Goal: Browse casually: Explore the website without a specific task or goal

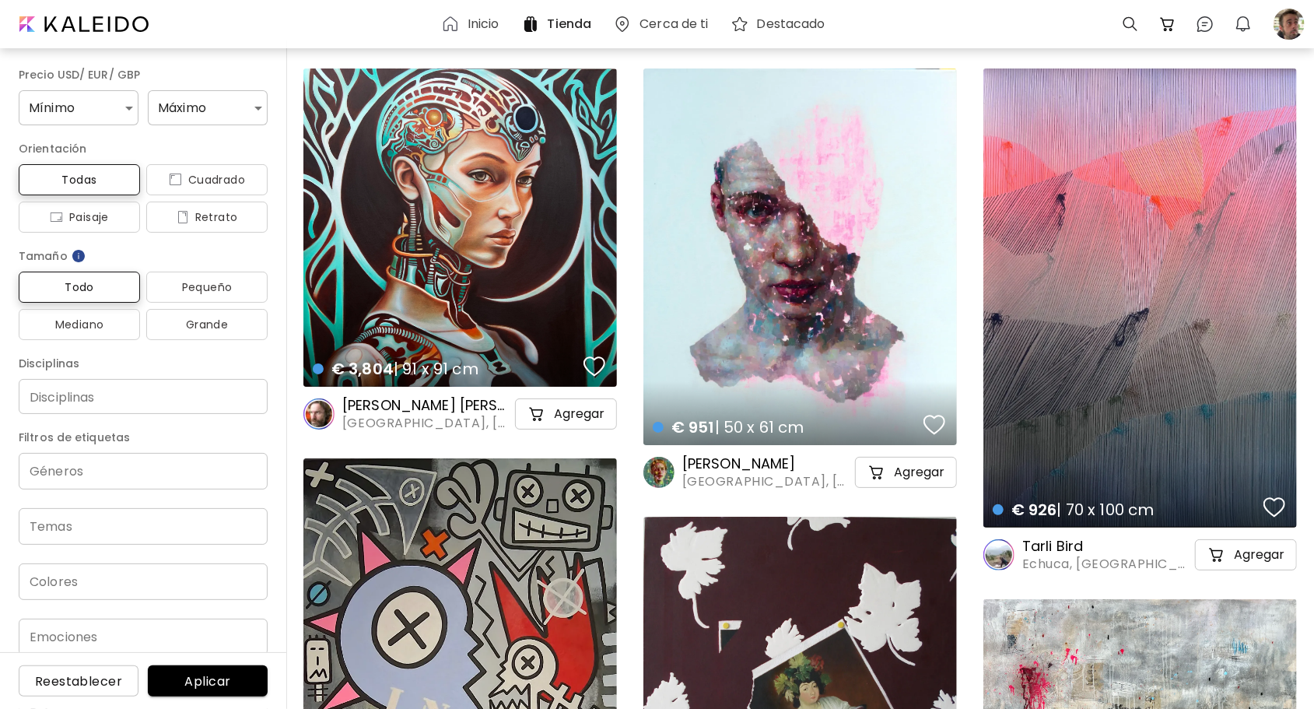
click at [499, 30] on h6 "Inicio" at bounding box center [483, 24] width 32 height 12
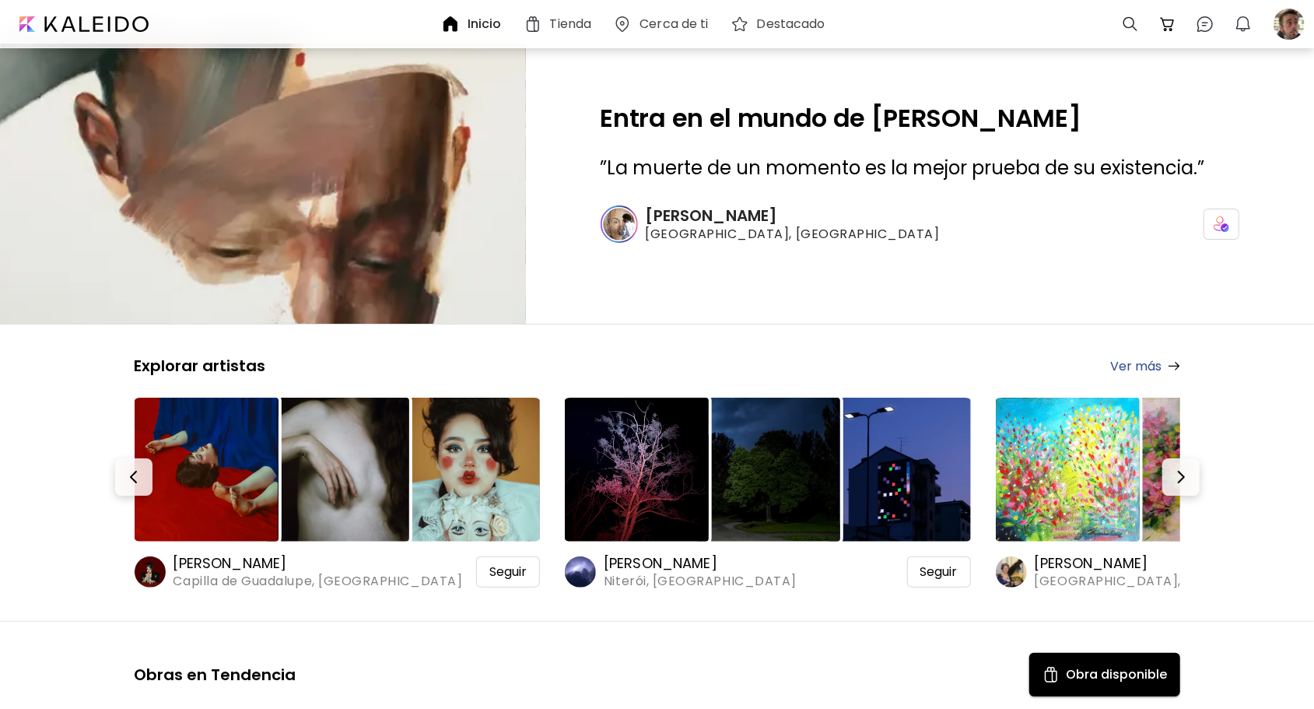
click at [305, 558] on h6 "[PERSON_NAME]" at bounding box center [317, 563] width 289 height 19
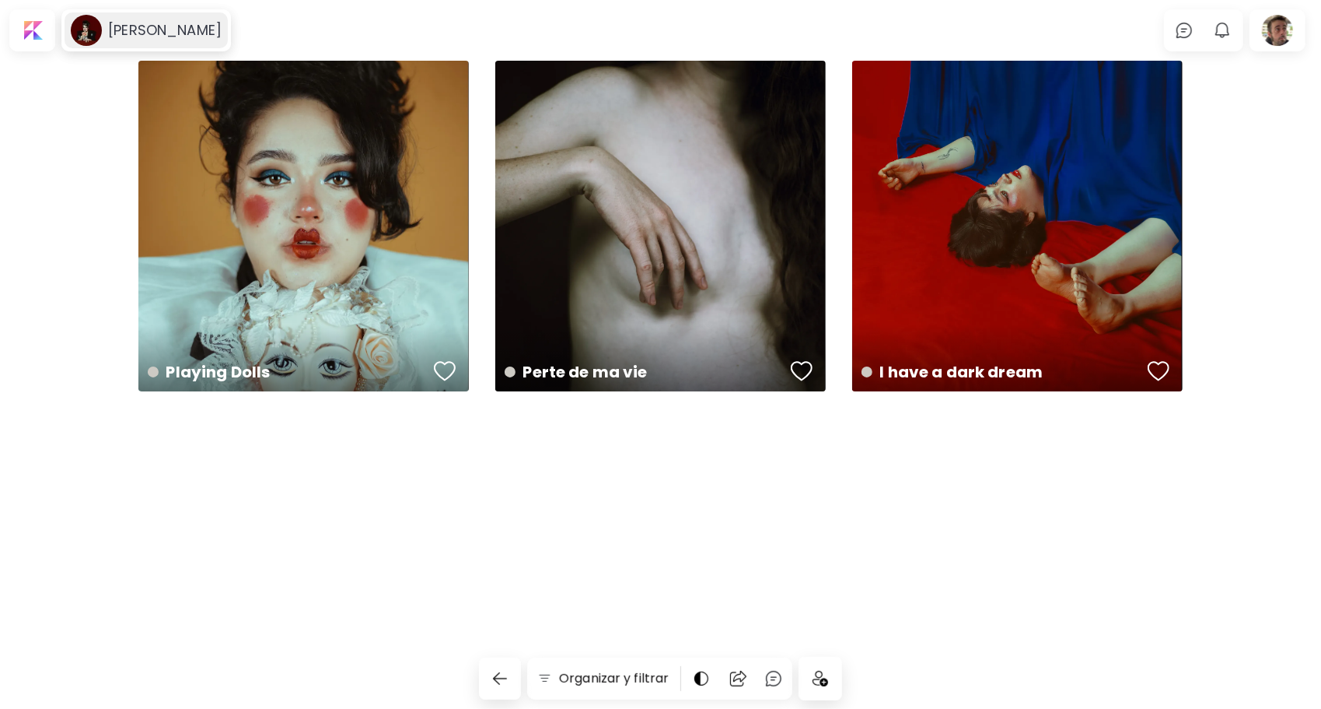
click at [202, 34] on h6 "[PERSON_NAME]" at bounding box center [165, 30] width 114 height 19
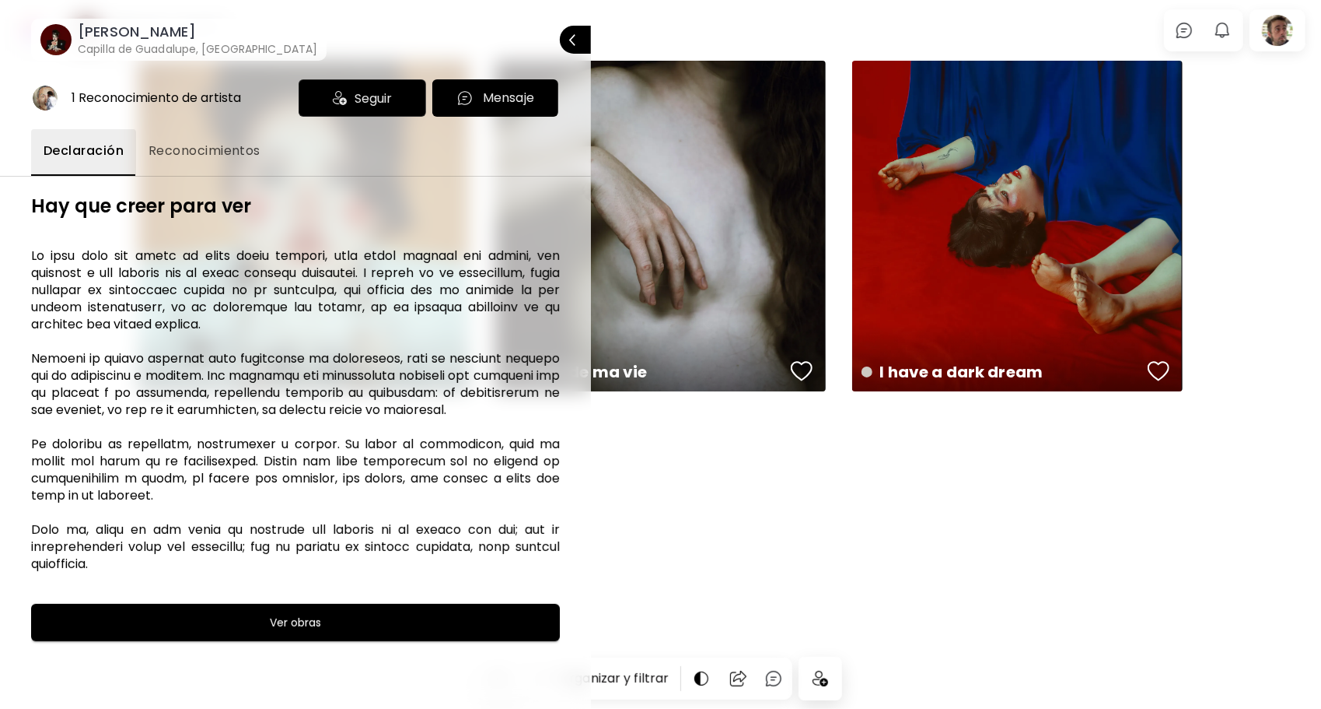
click at [691, 20] on div at bounding box center [660, 354] width 1321 height 709
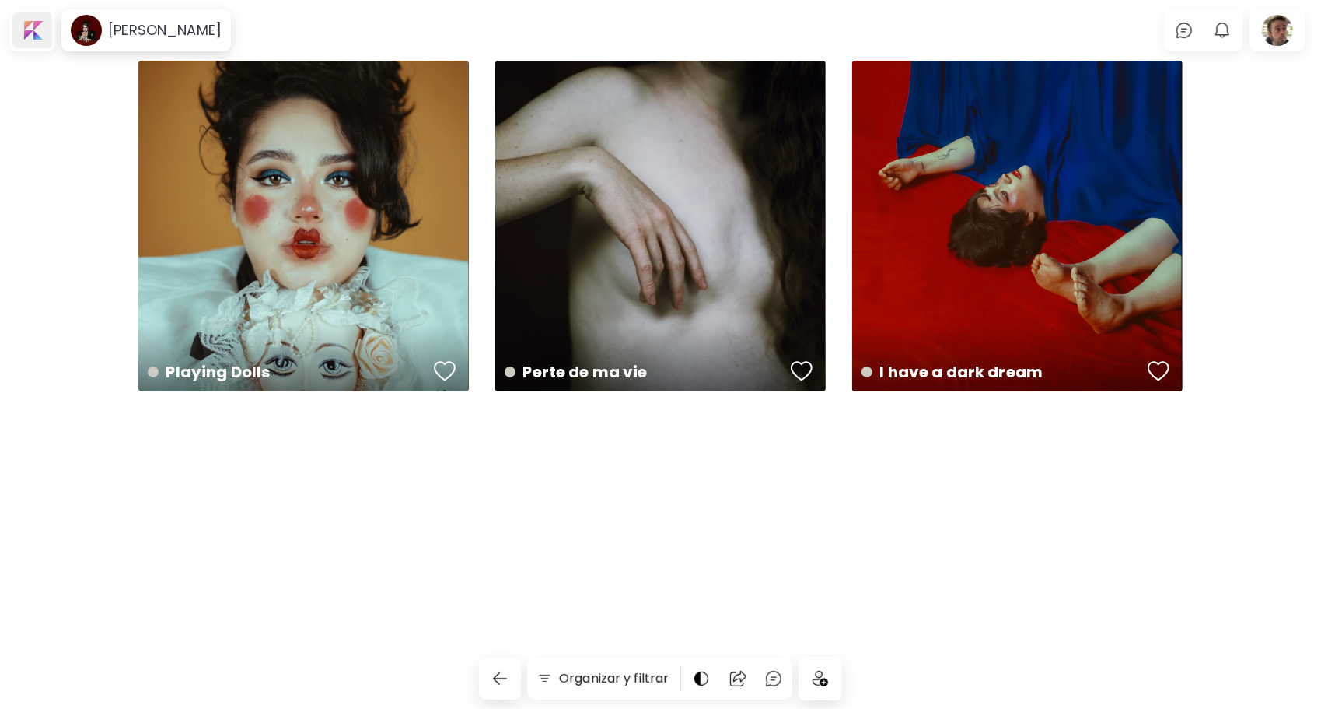
click at [36, 28] on div at bounding box center [32, 30] width 40 height 36
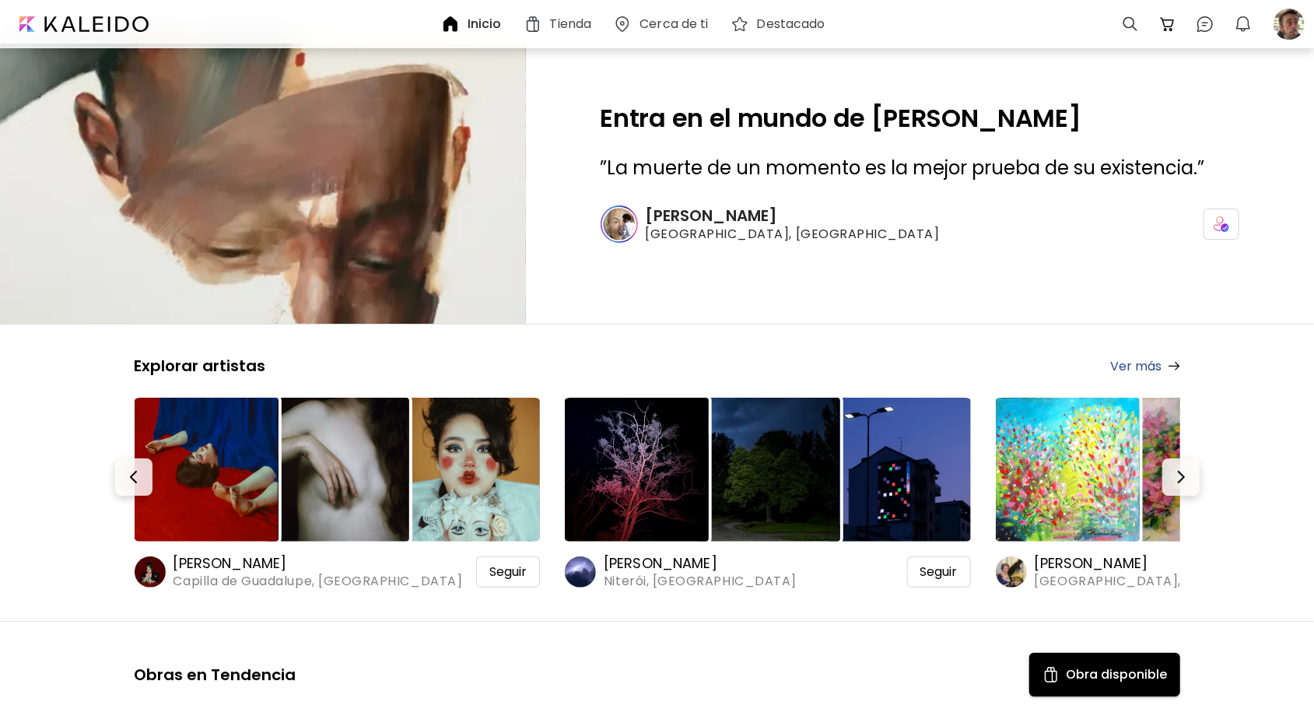
click at [1058, 560] on h6 "[PERSON_NAME]" at bounding box center [1180, 563] width 292 height 19
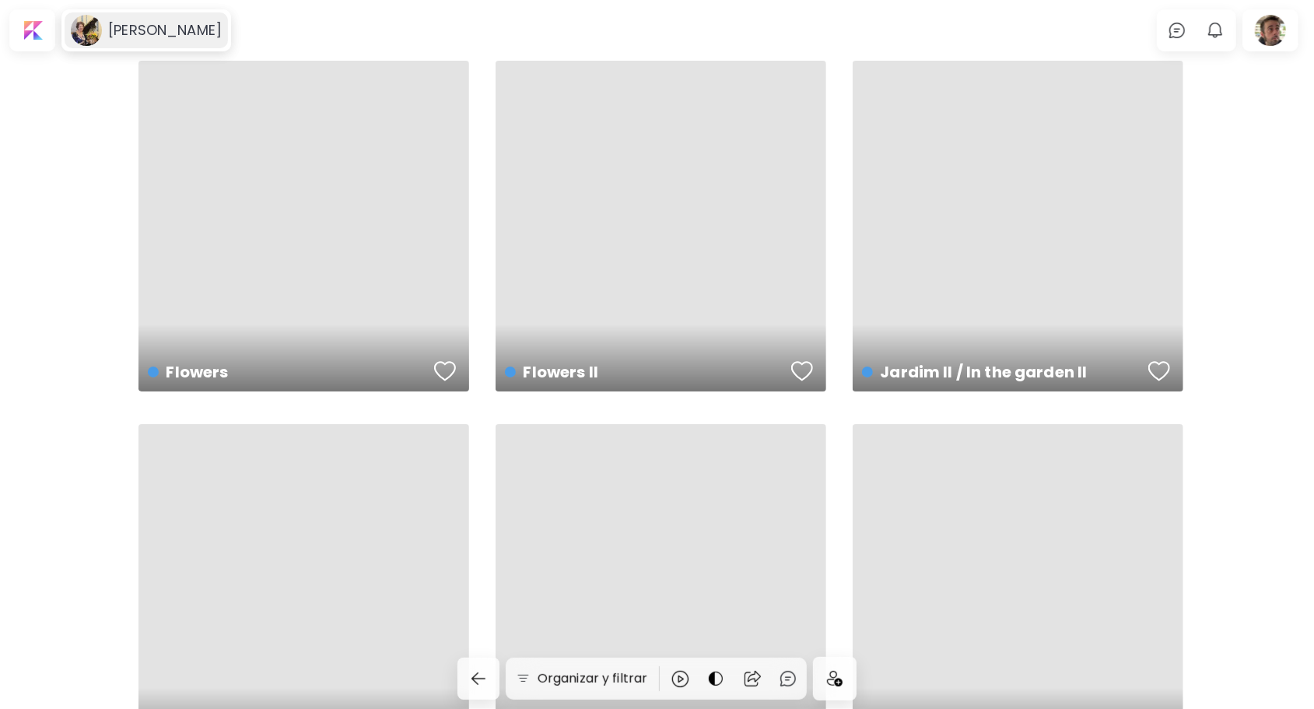
click at [139, 21] on h6 "[PERSON_NAME]" at bounding box center [165, 30] width 114 height 19
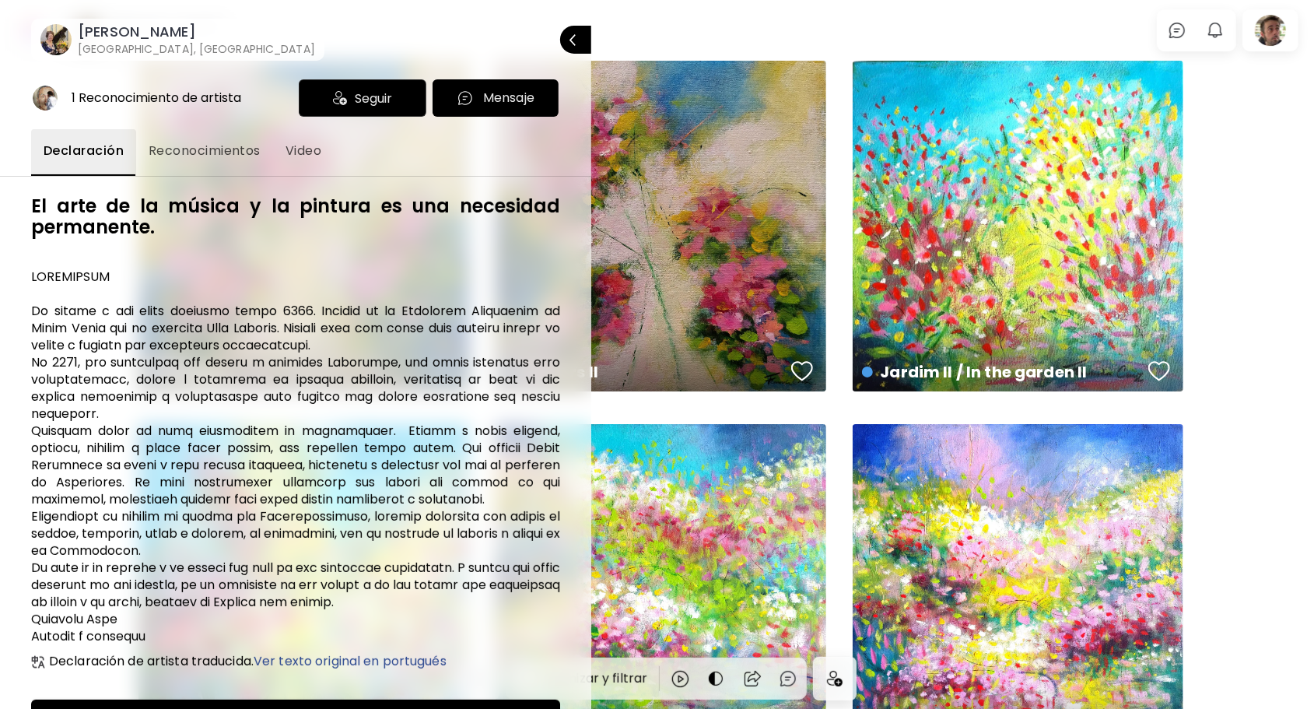
click at [739, 40] on div at bounding box center [657, 354] width 1314 height 709
